Goal: Information Seeking & Learning: Find specific fact

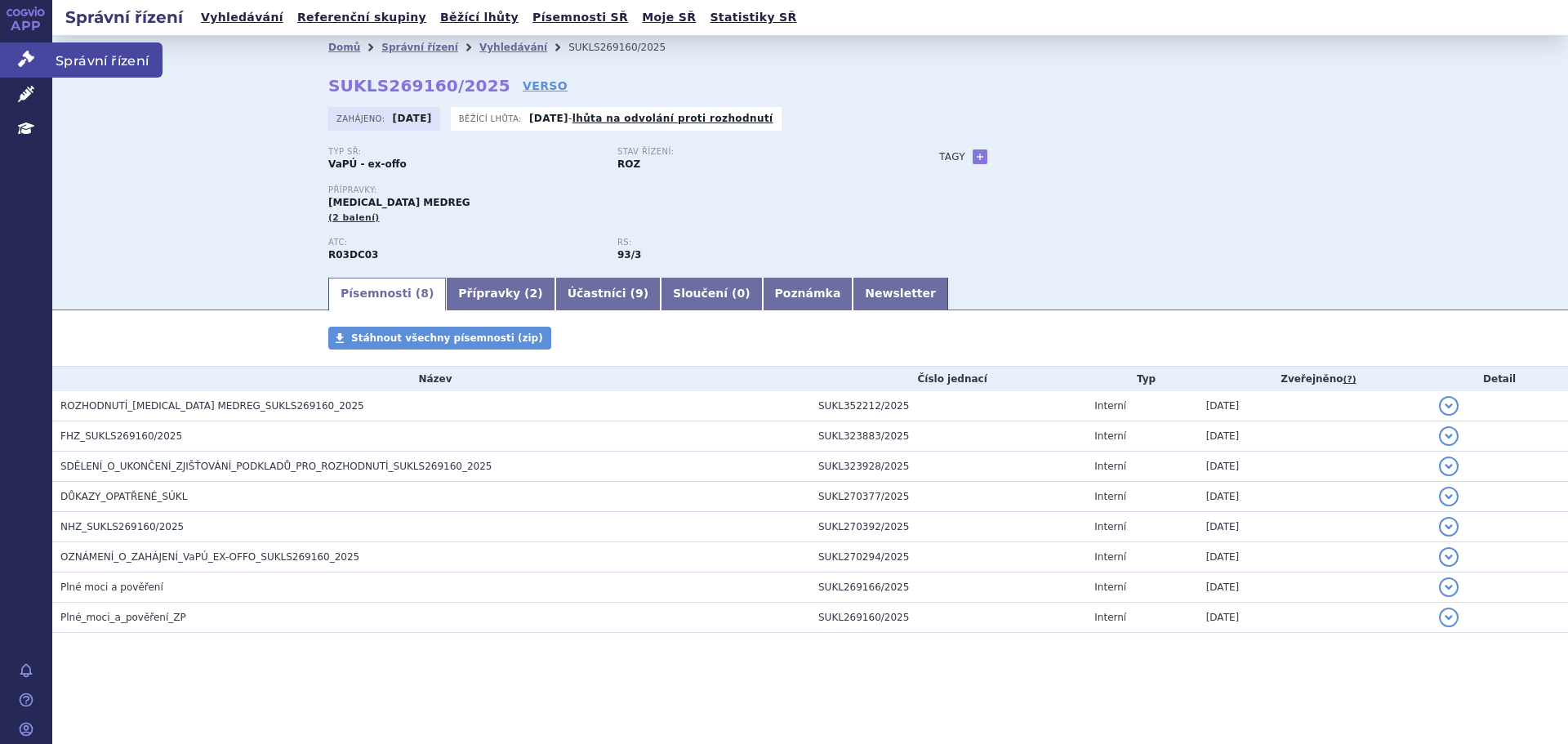
click at [25, 71] on link "Správní řízení" at bounding box center [26, 60] width 52 height 34
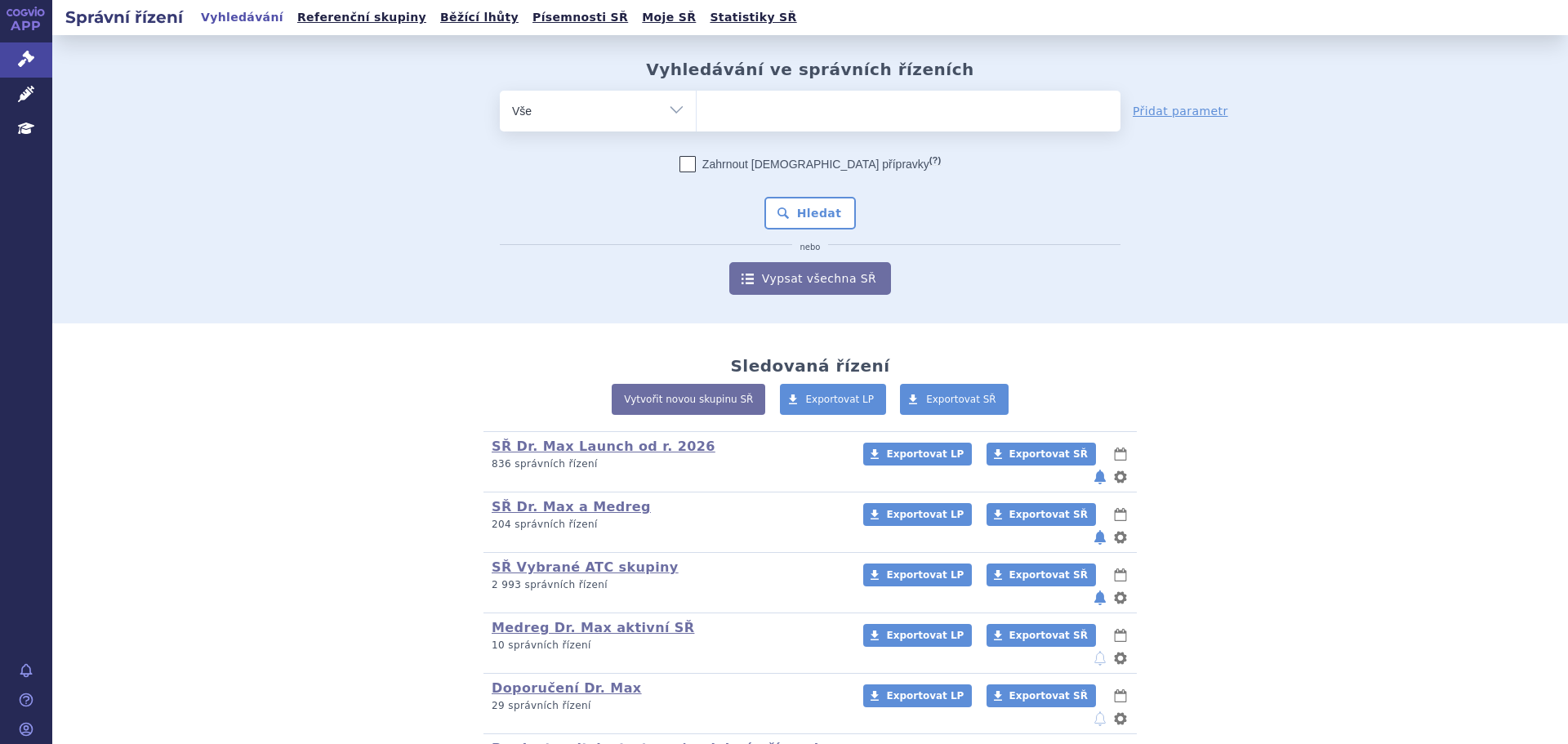
click at [759, 100] on ul at bounding box center [908, 108] width 424 height 34
click at [696, 100] on select at bounding box center [696, 111] width 1 height 41
click at [767, 122] on ul at bounding box center [908, 108] width 424 height 34
click at [696, 122] on select at bounding box center [696, 111] width 1 height 41
click at [717, 116] on ul at bounding box center [908, 108] width 424 height 34
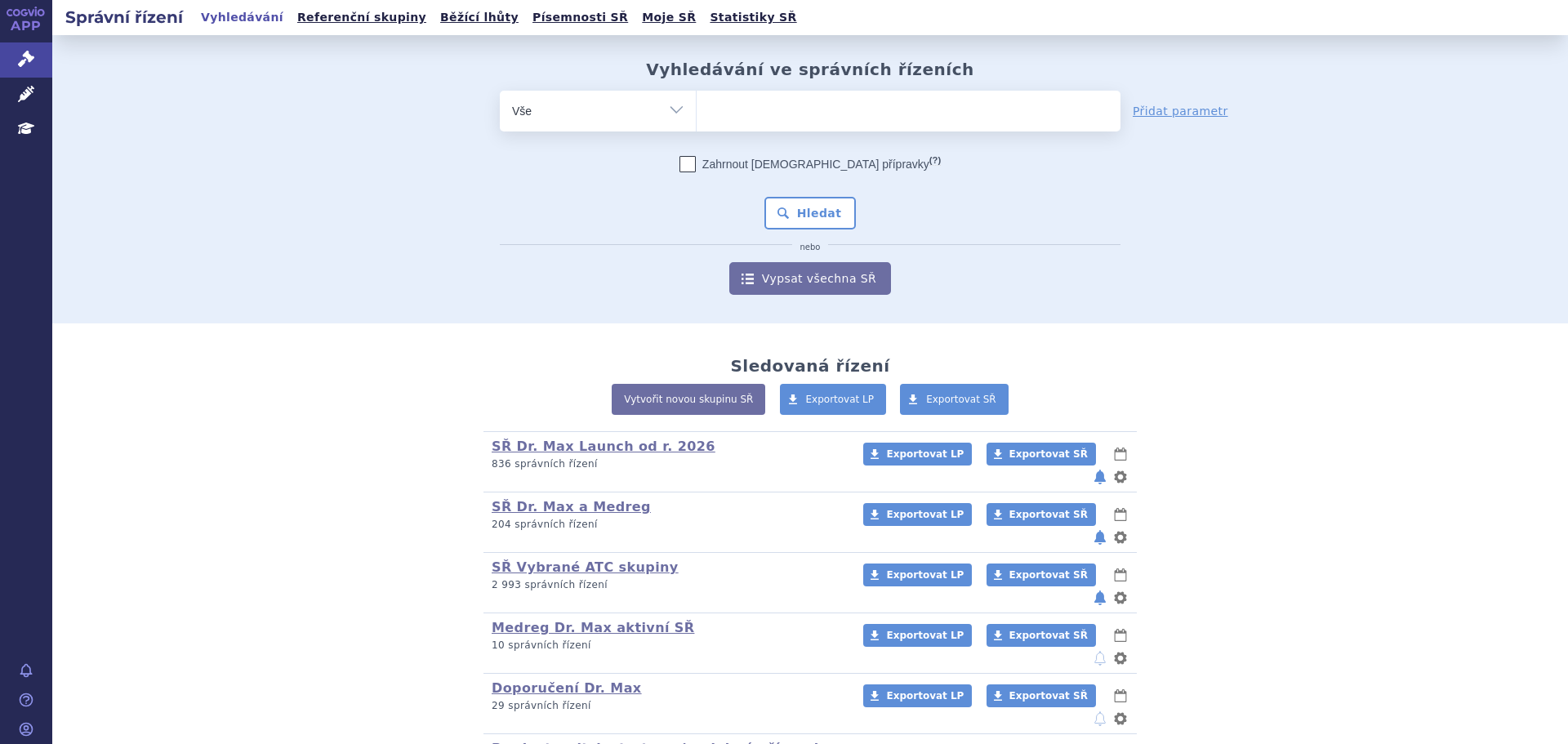
click at [696, 116] on select at bounding box center [696, 111] width 1 height 41
paste input "0275334"
type input "0275334"
select select "0275334"
click at [816, 206] on button "Hledat" at bounding box center [810, 213] width 93 height 33
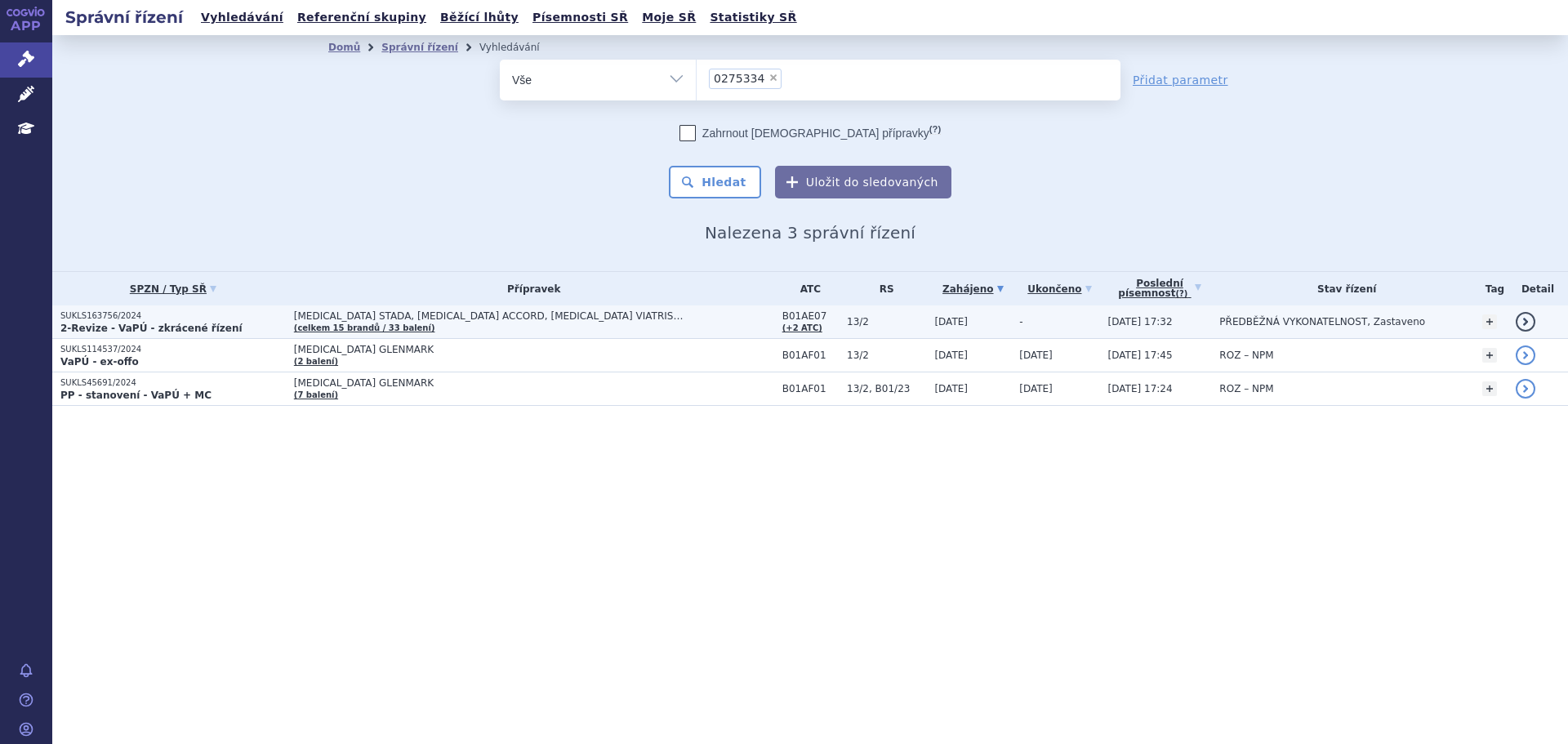
click at [556, 318] on span "[MEDICAL_DATA] STADA, [MEDICAL_DATA] ACCORD, [MEDICAL_DATA] VIATRIS…" at bounding box center [498, 316] width 408 height 11
